Goal: Transaction & Acquisition: Book appointment/travel/reservation

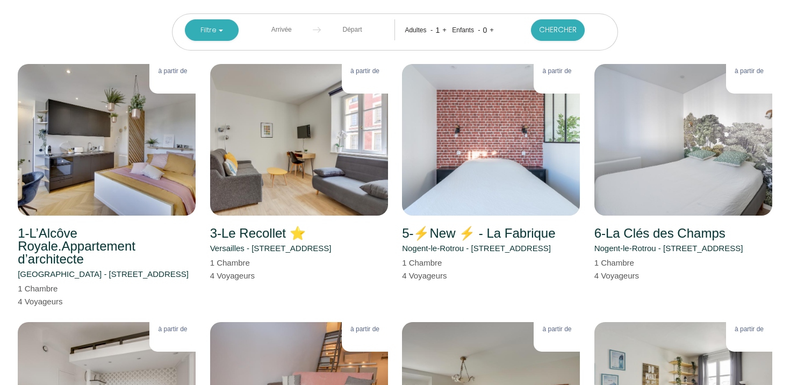
click at [294, 28] on input "text" at bounding box center [281, 29] width 63 height 21
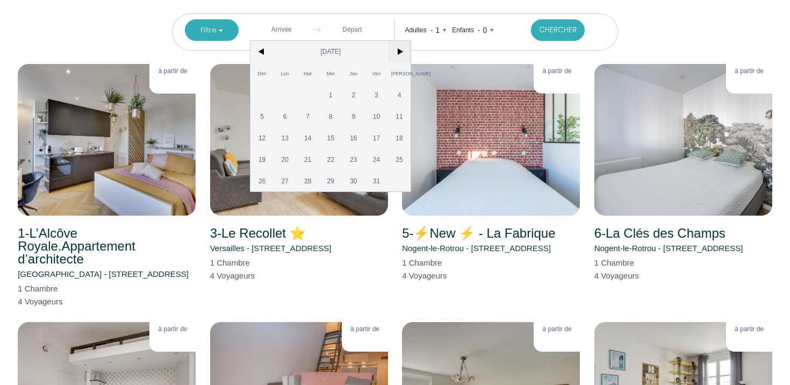
click at [402, 55] on span ">" at bounding box center [399, 52] width 23 height 22
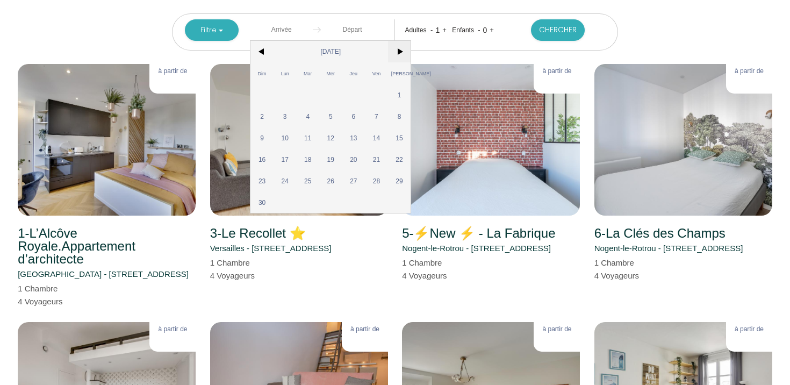
click at [402, 55] on span ">" at bounding box center [399, 52] width 23 height 22
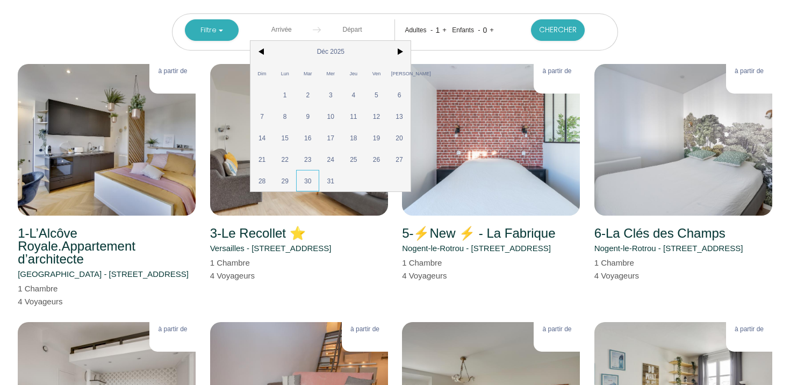
click at [317, 178] on span "30" at bounding box center [307, 181] width 23 height 22
type input "[DATE]"
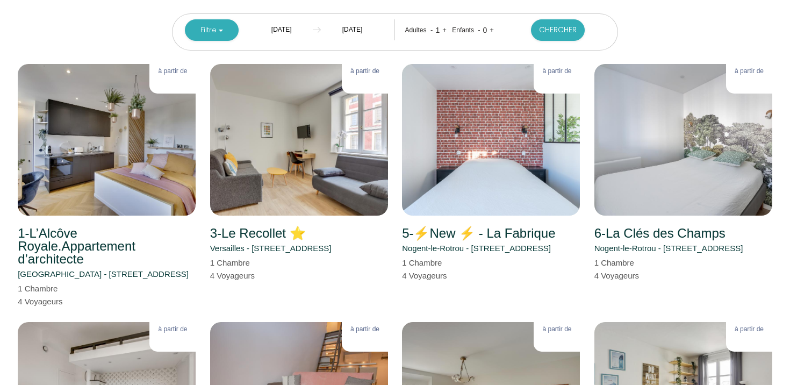
click at [374, 34] on input "[DATE]" at bounding box center [352, 29] width 63 height 21
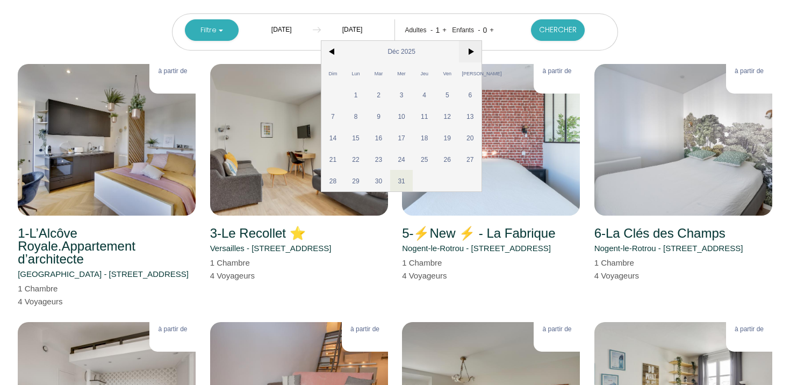
click at [478, 48] on span ">" at bounding box center [470, 52] width 23 height 22
click at [455, 91] on span "2" at bounding box center [447, 95] width 23 height 22
type input "[DATE][PERSON_NAME]"
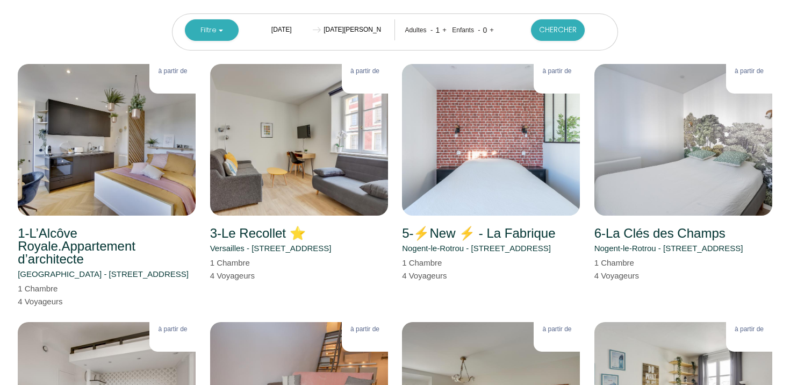
click at [443, 27] on link "+" at bounding box center [444, 30] width 4 height 8
click at [549, 33] on button "Chercher" at bounding box center [558, 30] width 54 height 22
checkbox Rotrou "false"
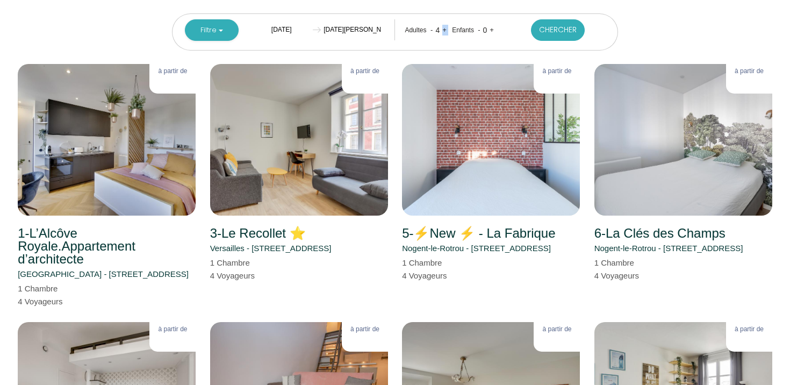
checkbox input "false"
checkbox Courbevoie "false"
checkbox Malabry "false"
checkbox cyr "false"
checkbox input "false"
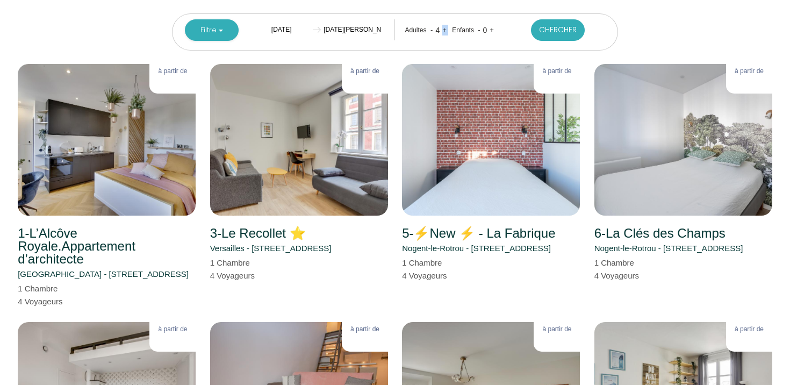
checkbox input "false"
checkbox -viroflay "false"
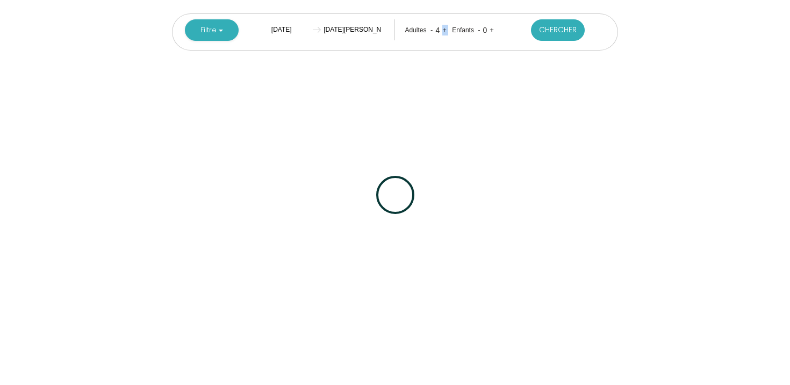
checkbox Rotrou "false"
checkbox input "false"
checkbox Courbevoie "false"
checkbox Malabry "false"
checkbox cyr "false"
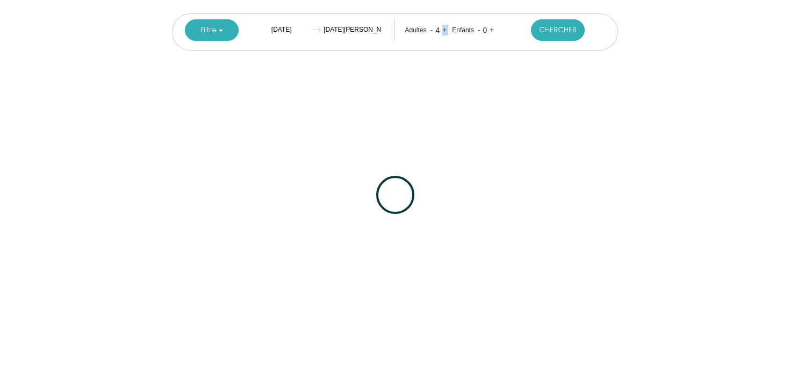
checkbox input "false"
checkbox -viroflay "false"
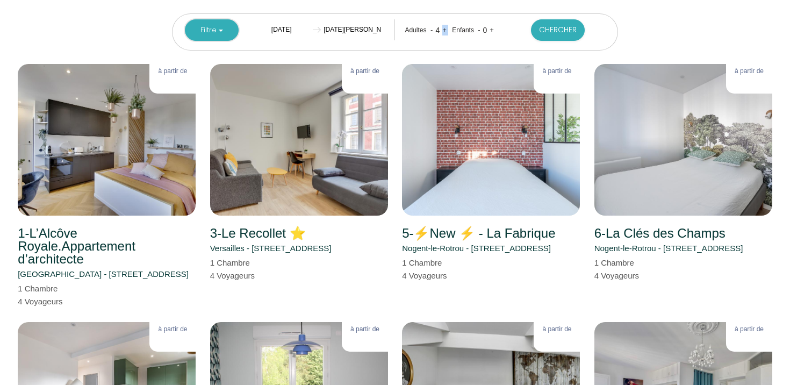
click at [230, 26] on button "Filtre" at bounding box center [212, 30] width 54 height 22
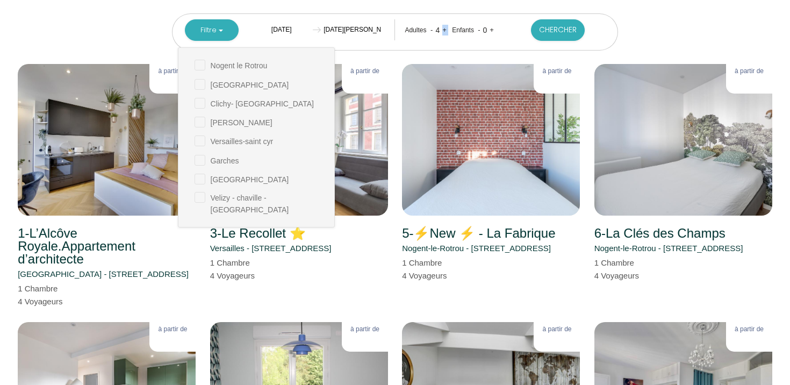
click at [233, 141] on cyr "checkbox" at bounding box center [265, 140] width 140 height 11
checkbox cyr "true"
checkbox Rotrou "false"
checkbox input "false"
checkbox Courbevoie "false"
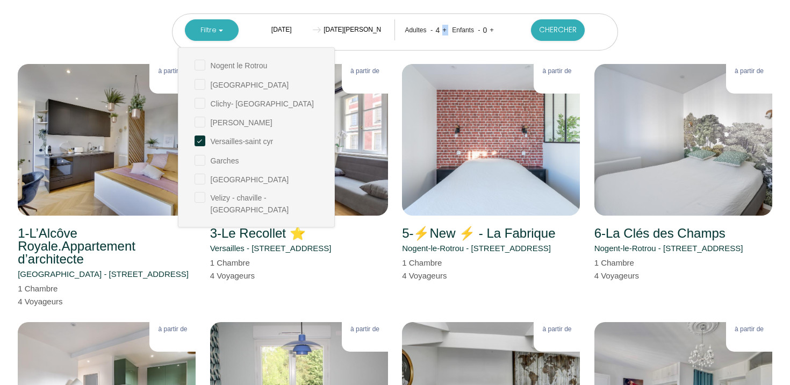
checkbox Malabry "false"
checkbox input "false"
checkbox -viroflay "false"
click at [232, 89] on label "[GEOGRAPHIC_DATA]" at bounding box center [247, 85] width 84 height 12
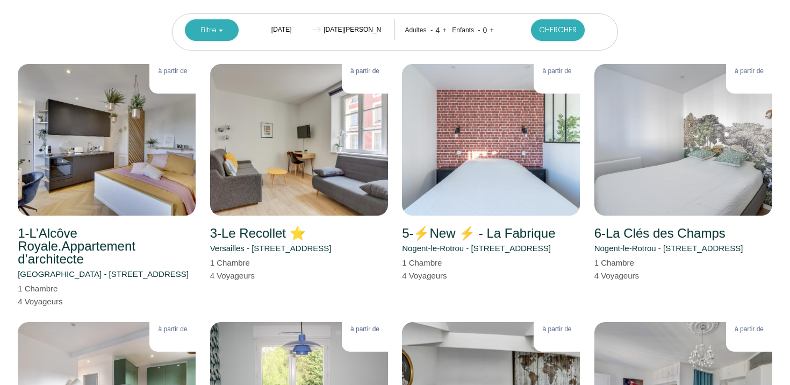
click at [237, 30] on button "Filtre" at bounding box center [212, 30] width 54 height 22
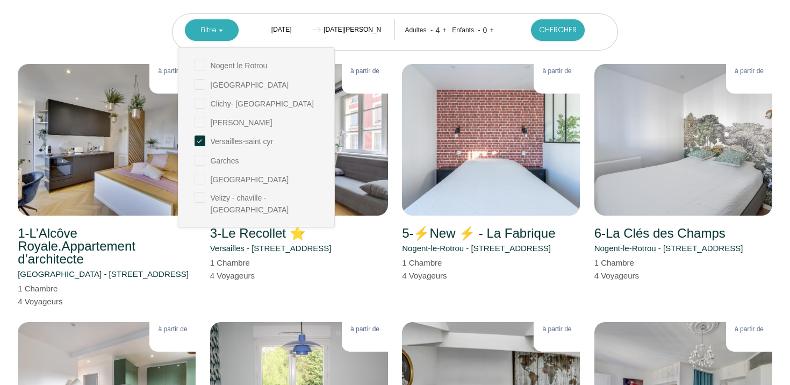
click at [211, 84] on input "checkbox" at bounding box center [265, 83] width 140 height 11
checkbox input "true"
checkbox Rotrou "false"
checkbox Courbevoie "false"
checkbox Malabry "false"
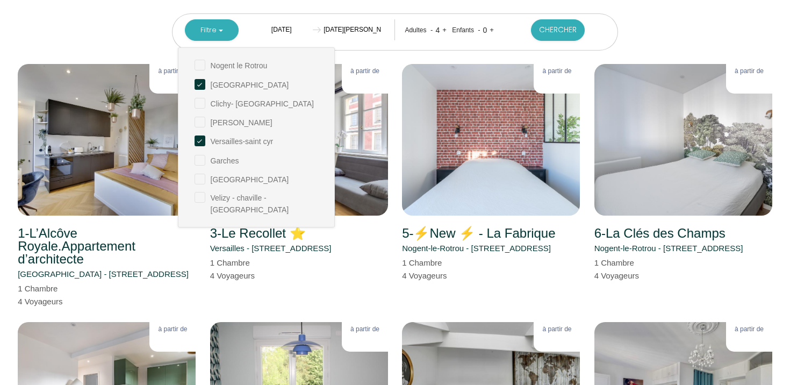
checkbox input "false"
checkbox -viroflay "false"
click at [549, 27] on button "Chercher" at bounding box center [558, 30] width 54 height 22
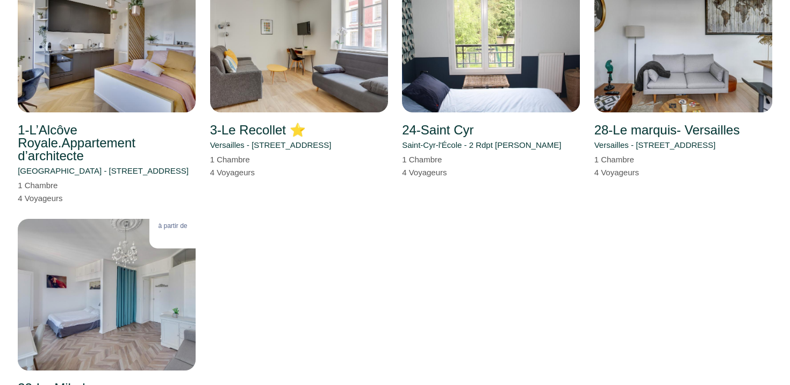
scroll to position [52, 0]
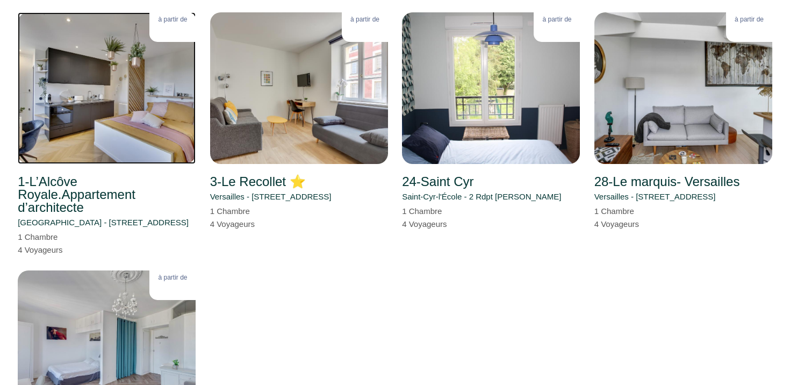
click at [106, 126] on img at bounding box center [107, 88] width 178 height 152
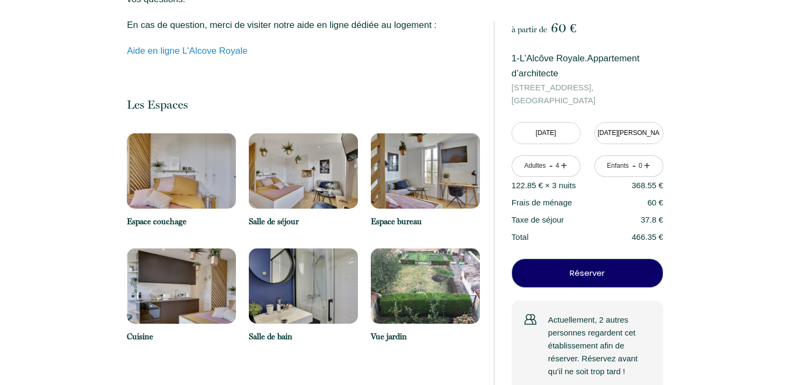
scroll to position [785, 0]
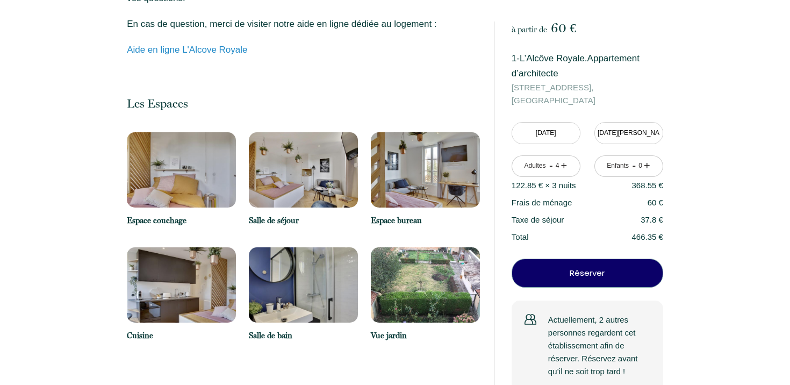
click at [191, 176] on img at bounding box center [181, 169] width 109 height 75
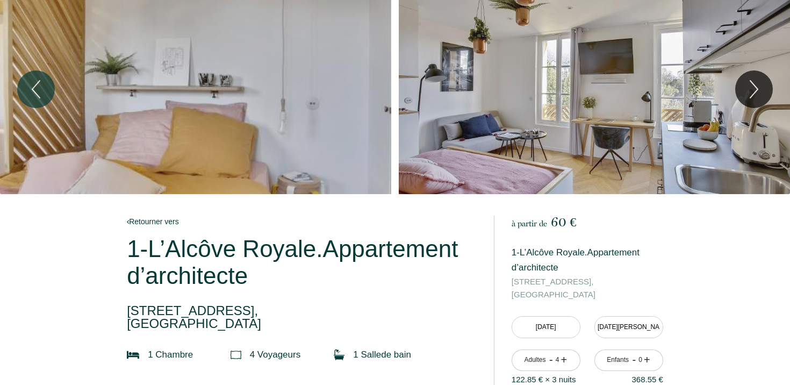
scroll to position [0, 0]
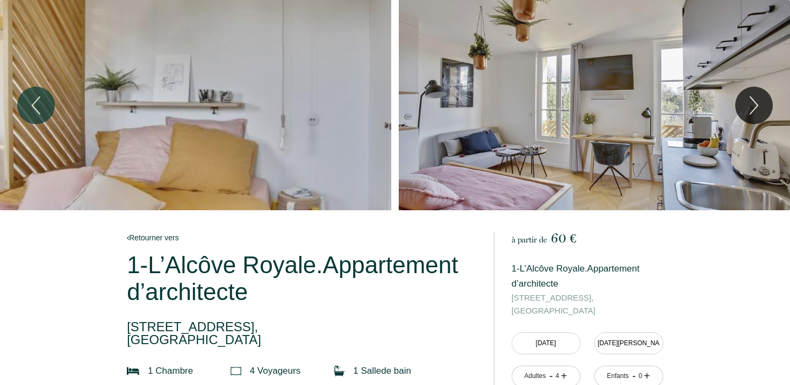
click at [270, 142] on div "Slideshow" at bounding box center [195, 105] width 391 height 210
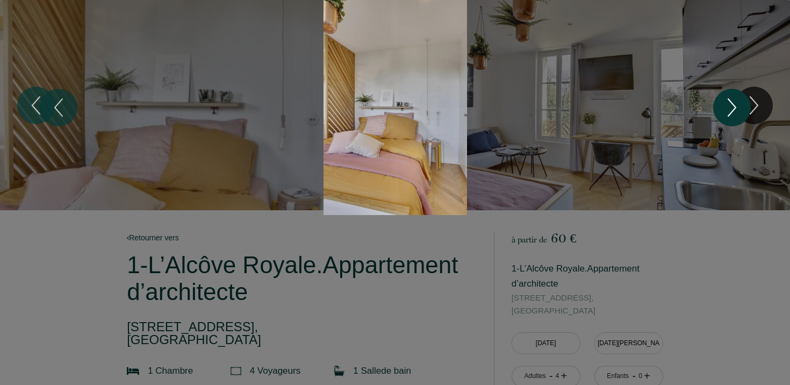
click at [745, 111] on button "Next" at bounding box center [732, 108] width 38 height 38
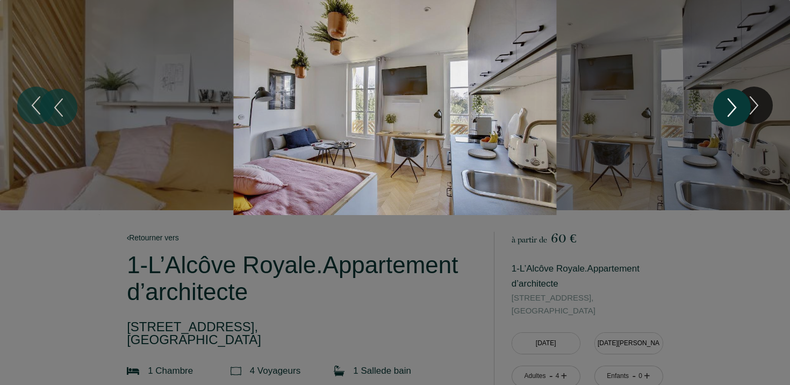
click at [739, 110] on icon "Next" at bounding box center [732, 107] width 23 height 32
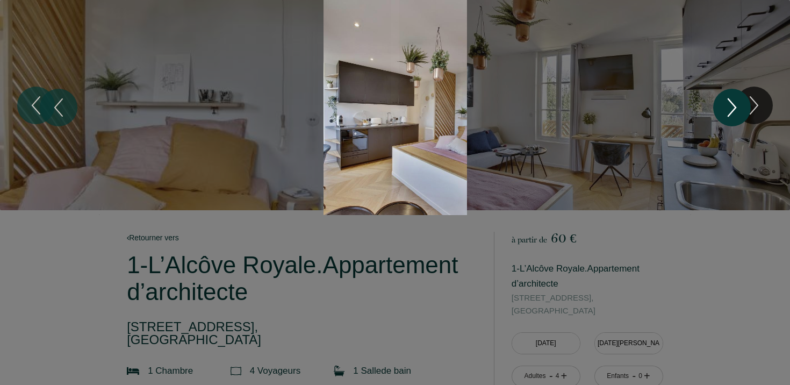
click at [739, 110] on icon "Next" at bounding box center [732, 107] width 23 height 32
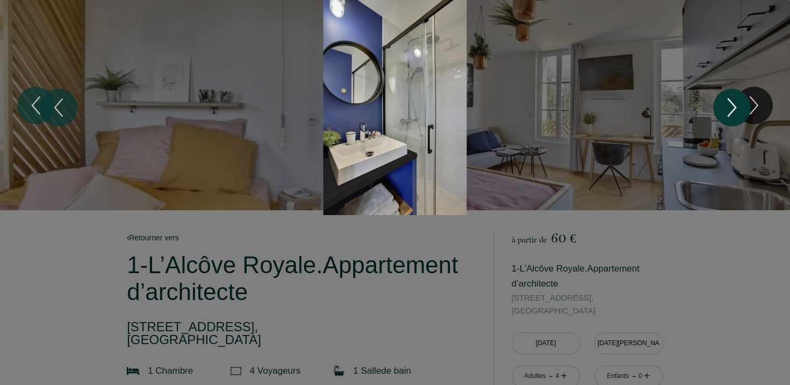
click at [739, 110] on icon "Next" at bounding box center [732, 107] width 23 height 32
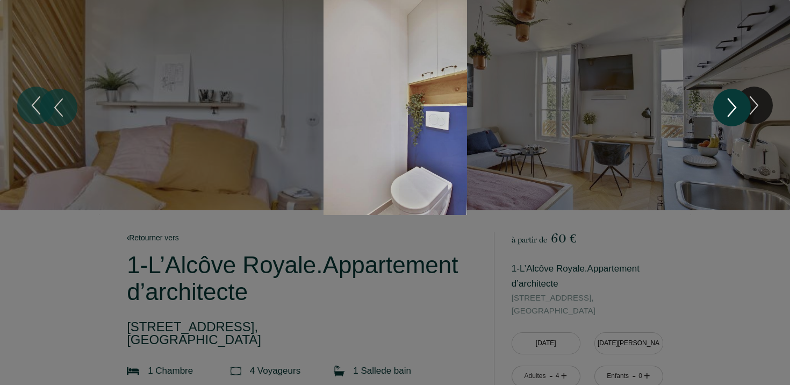
click at [739, 110] on icon "Next" at bounding box center [732, 107] width 23 height 32
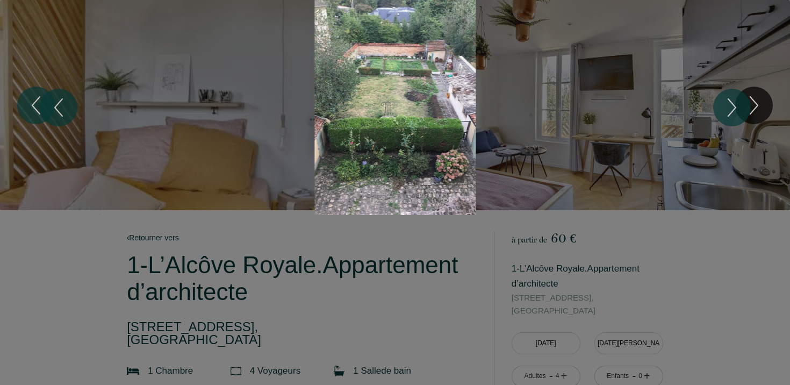
click at [608, 171] on div "Slideshow" at bounding box center [395, 107] width 593 height 215
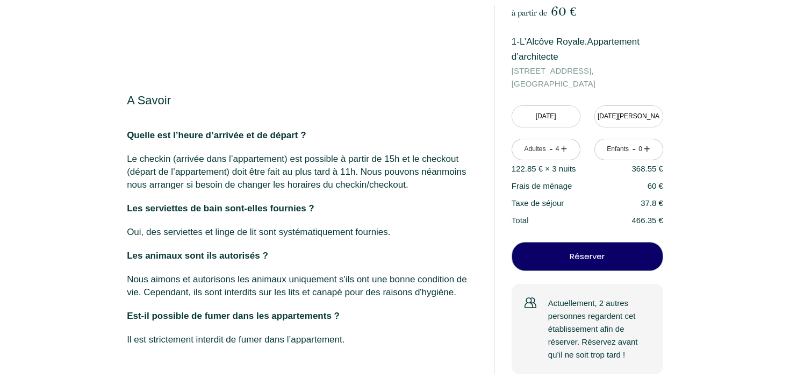
scroll to position [1724, 0]
click at [316, 234] on p "Oui, des serviettes et linge de lit sont systématiquement fournies." at bounding box center [303, 232] width 353 height 13
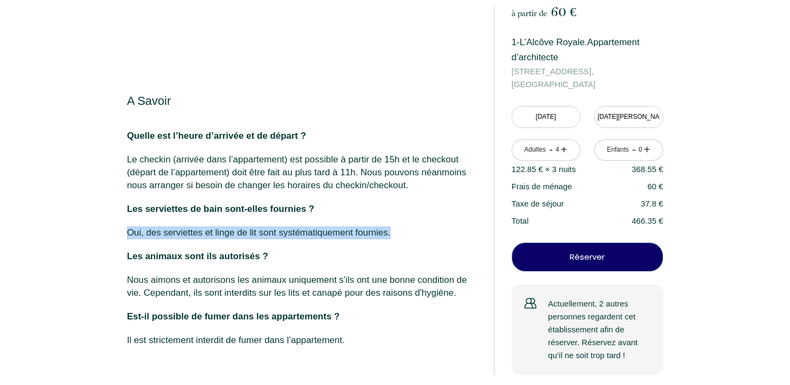
click at [291, 290] on p "Nous aimons et autorisons les animaux uniquement s'ils ont une bonne condition …" at bounding box center [303, 287] width 353 height 26
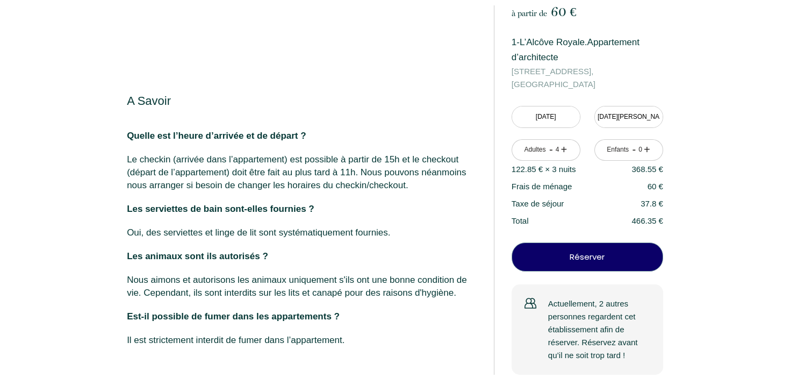
click at [291, 290] on p "Nous aimons et autorisons les animaux uniquement s'ils ont une bonne condition …" at bounding box center [303, 287] width 353 height 26
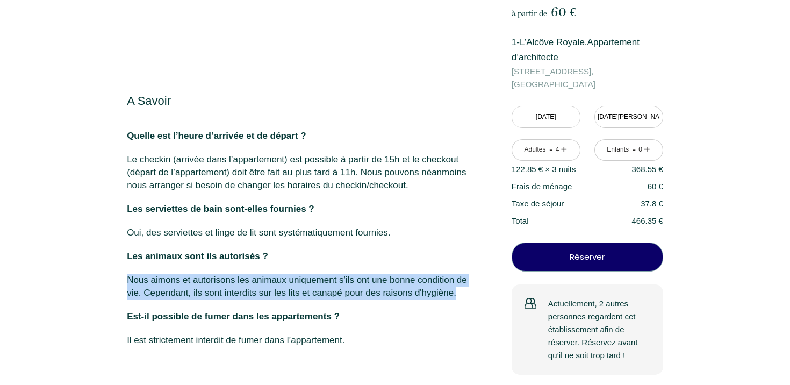
click at [294, 241] on p "Quelle est l’heure d’arrivée et de départ ? Le checkin (arrivée dans l’appartem…" at bounding box center [303, 238] width 353 height 217
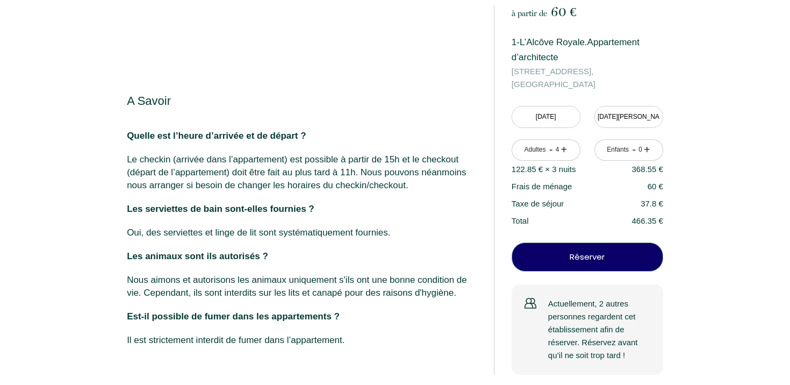
click at [278, 251] on p "Les animaux sont ils autorisés ?" at bounding box center [303, 256] width 353 height 13
click at [281, 203] on p "Les serviettes de bain sont-elles fournies ?" at bounding box center [303, 209] width 353 height 13
click at [266, 168] on p "Le checkin (arrivée dans l’appartement) est possible à partir de 15h et le chec…" at bounding box center [303, 172] width 353 height 39
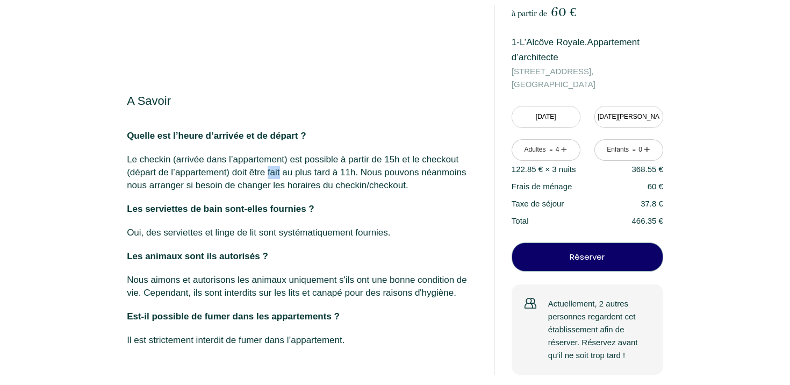
click at [266, 168] on p "Le checkin (arrivée dans l’appartement) est possible à partir de 15h et le chec…" at bounding box center [303, 172] width 353 height 39
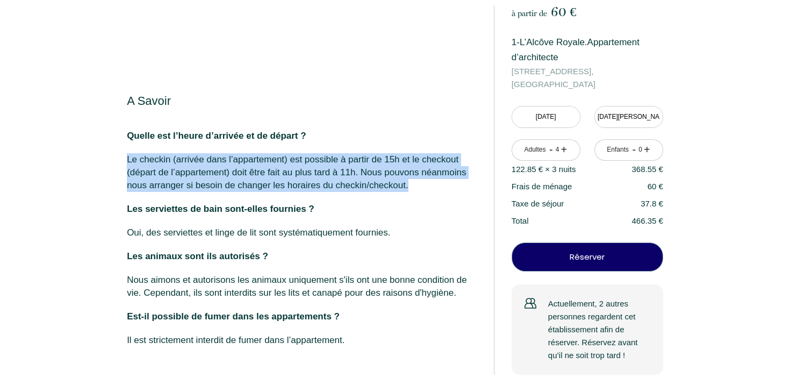
click at [304, 192] on p "Quelle est l’heure d’arrivée et de départ ? Le checkin (arrivée dans l’appartem…" at bounding box center [303, 238] width 353 height 217
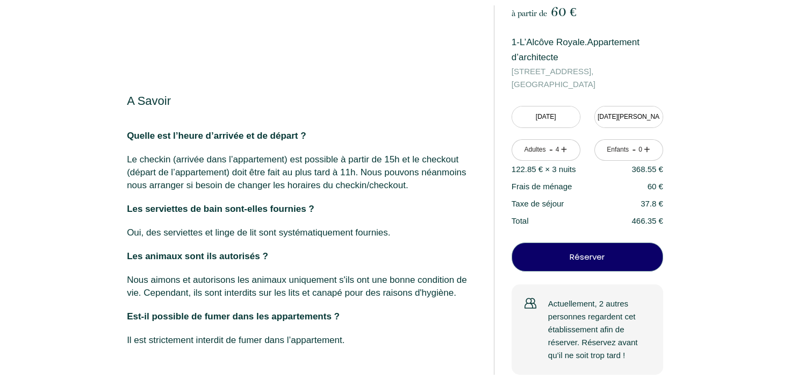
click at [318, 178] on p "Le checkin (arrivée dans l’appartement) est possible à partir de 15h et le chec…" at bounding box center [303, 172] width 353 height 39
click at [275, 162] on p "Le checkin (arrivée dans l’appartement) est possible à partir de 15h et le chec…" at bounding box center [303, 172] width 353 height 39
click at [280, 182] on p "Le checkin (arrivée dans l’appartement) est possible à partir de 15h et le chec…" at bounding box center [303, 172] width 353 height 39
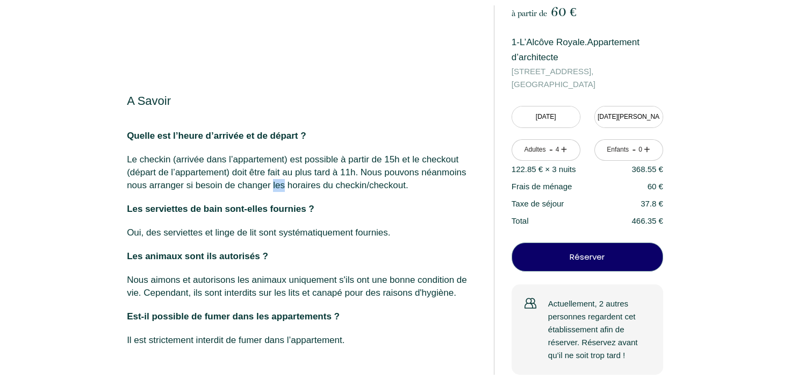
click at [280, 182] on p "Le checkin (arrivée dans l’appartement) est possible à partir de 15h et le chec…" at bounding box center [303, 172] width 353 height 39
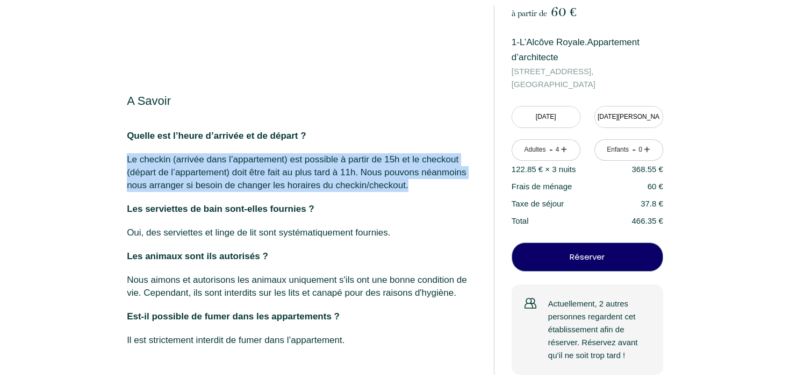
click at [367, 254] on p "Les animaux sont ils autorisés ?" at bounding box center [303, 256] width 353 height 13
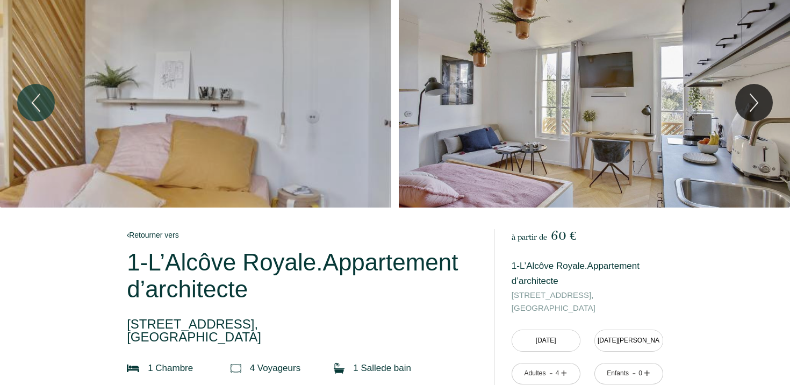
scroll to position [0, 0]
